Goal: Task Accomplishment & Management: Use online tool/utility

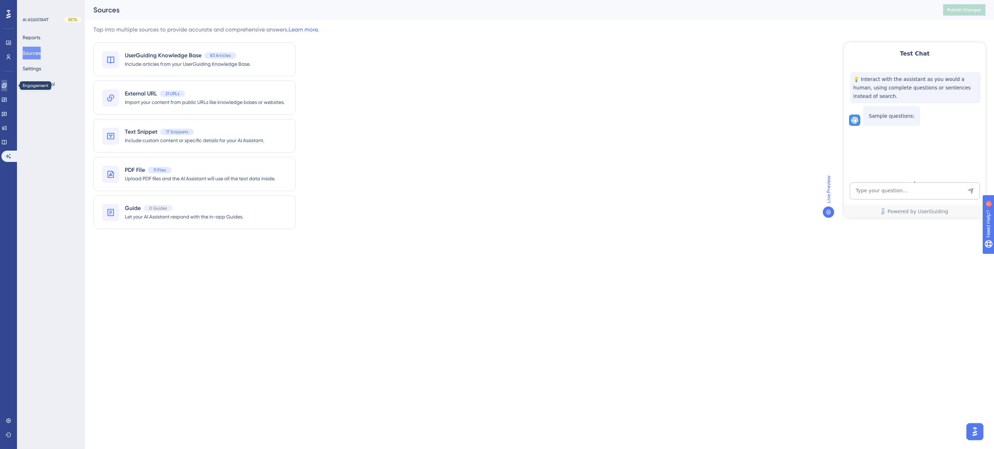
click at [7, 83] on icon at bounding box center [4, 86] width 6 height 6
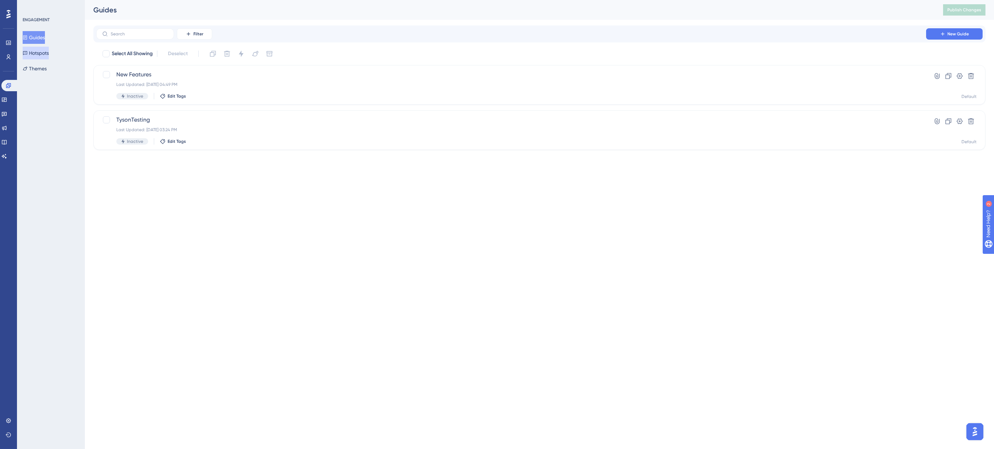
click at [41, 52] on button "Hotspots" at bounding box center [36, 53] width 26 height 13
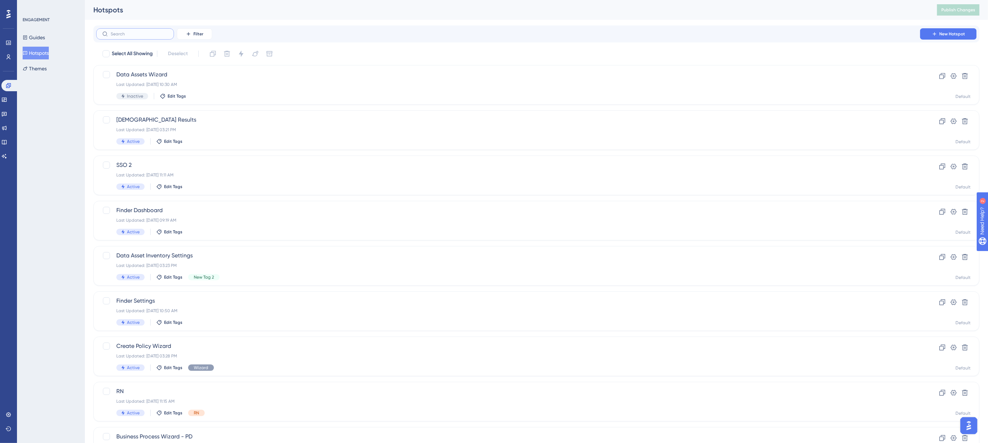
click at [137, 32] on input "text" at bounding box center [139, 33] width 57 height 5
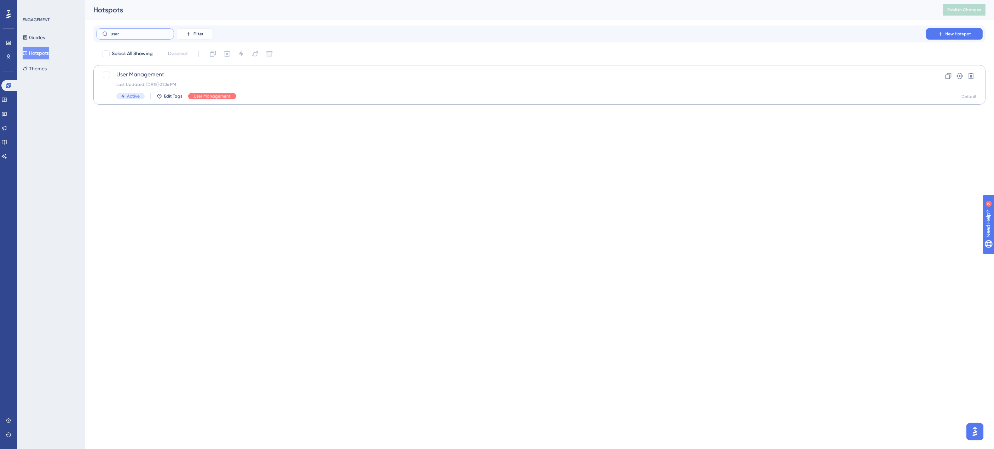
type input "user"
click at [242, 77] on span "User Management" at bounding box center [511, 74] width 790 height 8
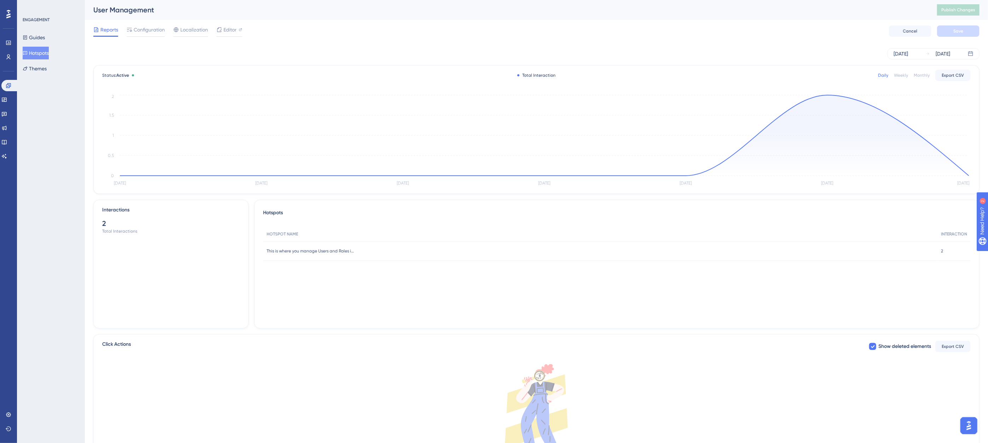
click at [229, 24] on div "Reports Configuration Localization Editor Cancel Save" at bounding box center [536, 31] width 887 height 23
click at [229, 29] on span "Editor" at bounding box center [230, 29] width 13 height 8
click at [146, 34] on div "Configuration" at bounding box center [146, 30] width 38 height 11
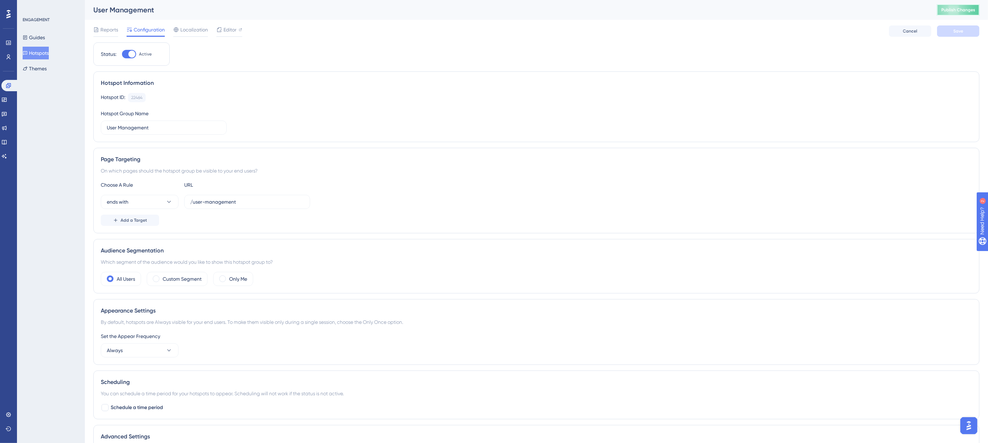
click at [971, 8] on span "Publish Changes" at bounding box center [959, 10] width 34 height 6
click at [225, 31] on span "Editor" at bounding box center [230, 29] width 13 height 8
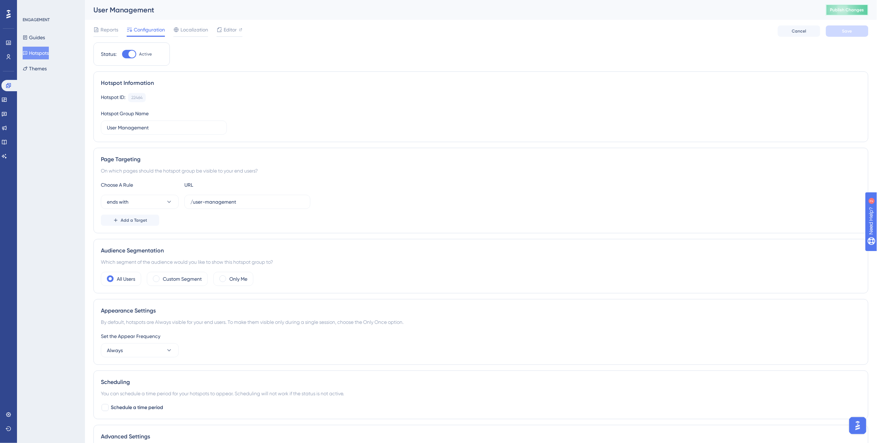
click at [864, 11] on span "Publish Changes" at bounding box center [847, 10] width 34 height 6
